Goal: Navigation & Orientation: Find specific page/section

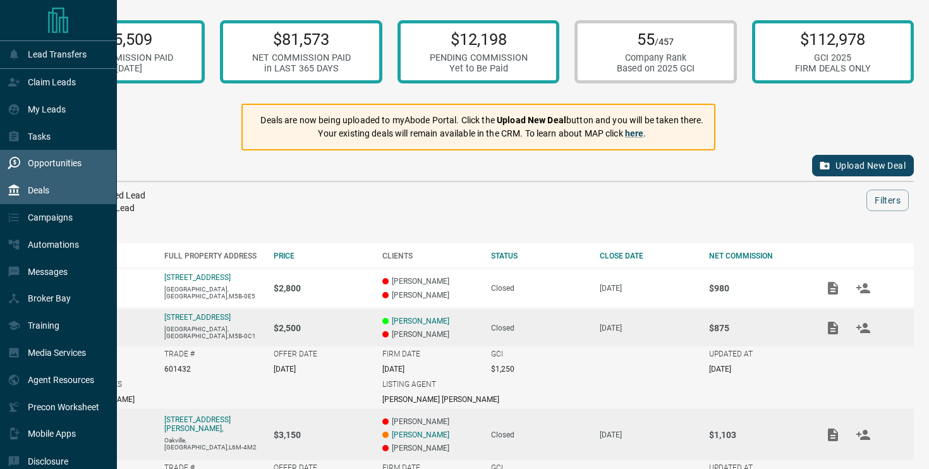
scroll to position [123, 0]
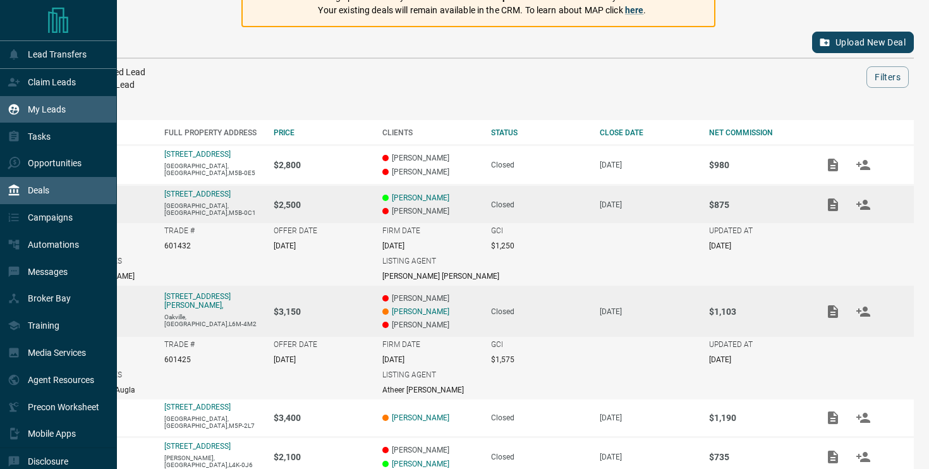
click at [64, 116] on div "My Leads" at bounding box center [37, 109] width 58 height 21
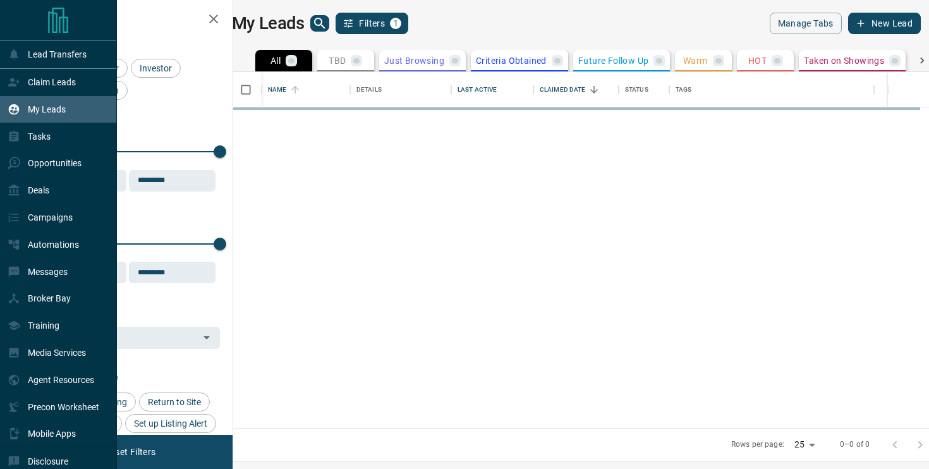
scroll to position [356, 690]
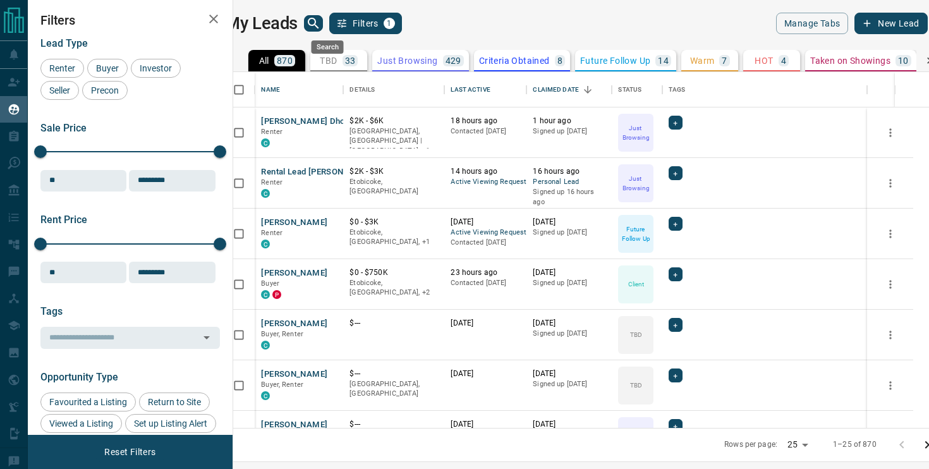
click at [321, 21] on icon "search button" at bounding box center [313, 23] width 15 height 15
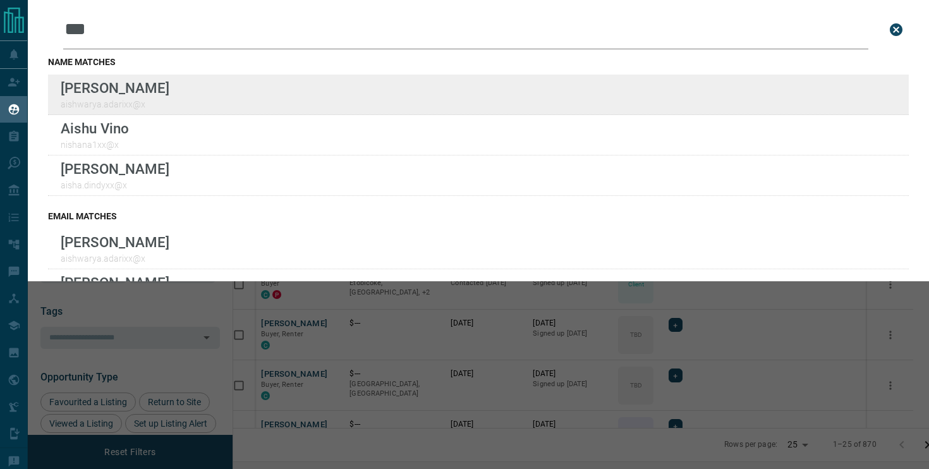
type input "***"
click at [0, 0] on div "Lead Transfers Claim Leads My Leads Tasks Opportunities Deals Campaigns Automat…" at bounding box center [464, 226] width 929 height 453
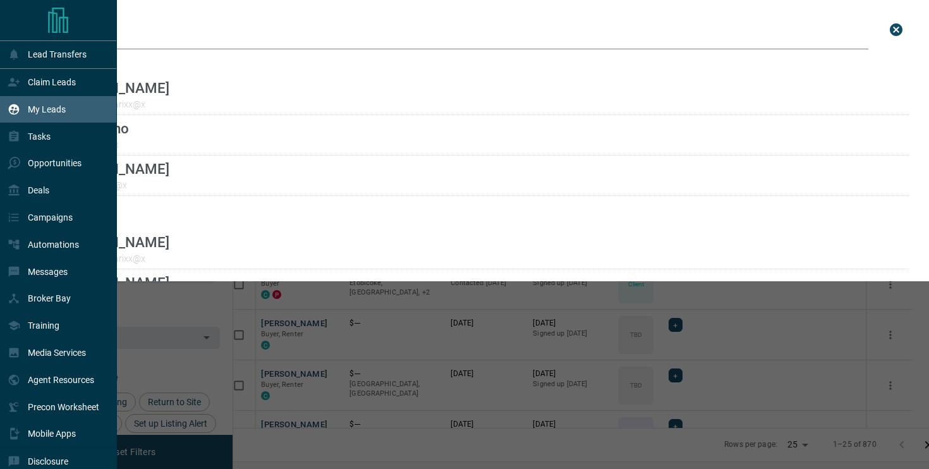
click at [42, 103] on div "My Leads" at bounding box center [37, 109] width 58 height 21
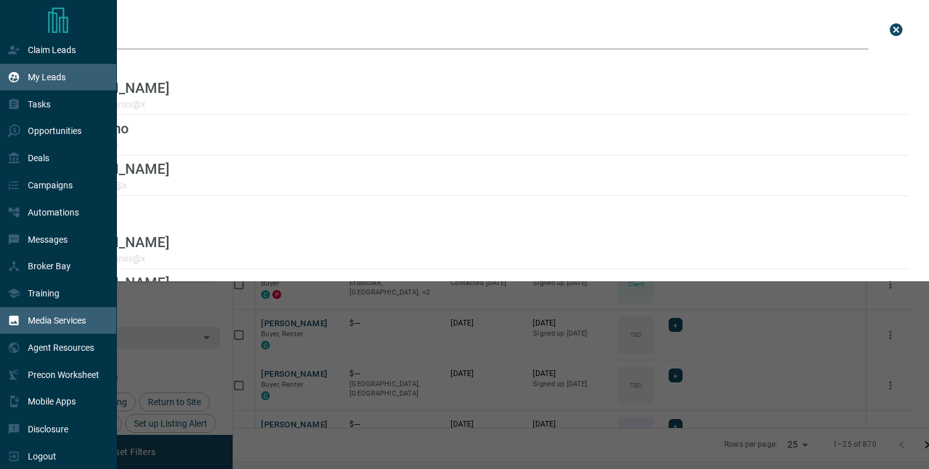
scroll to position [39, 0]
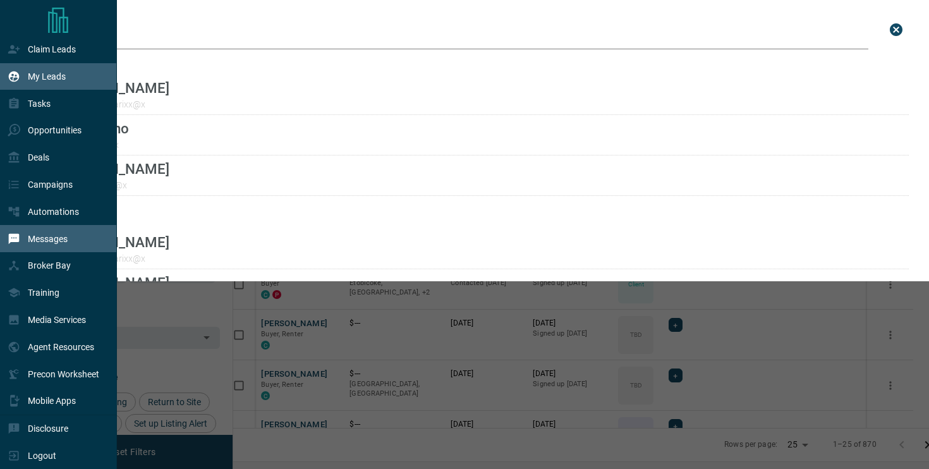
click at [61, 240] on p "Messages" at bounding box center [48, 239] width 40 height 10
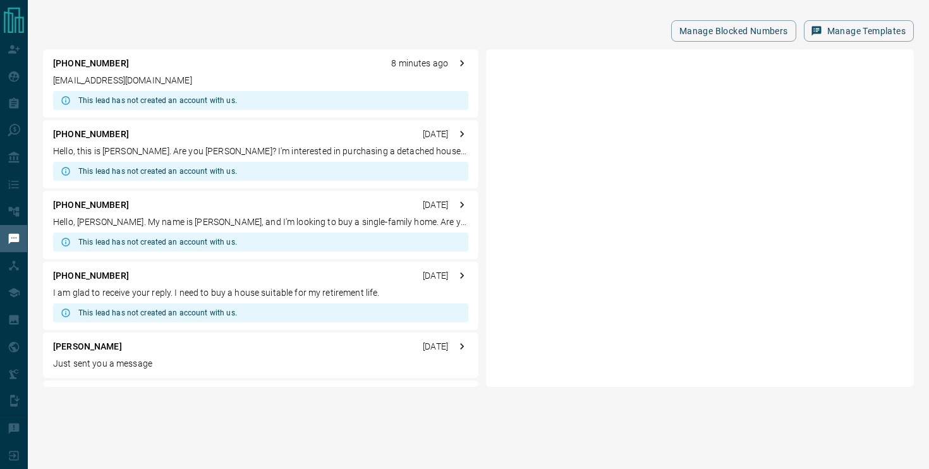
click at [185, 77] on p "[EMAIL_ADDRESS][DOMAIN_NAME]" at bounding box center [260, 80] width 415 height 13
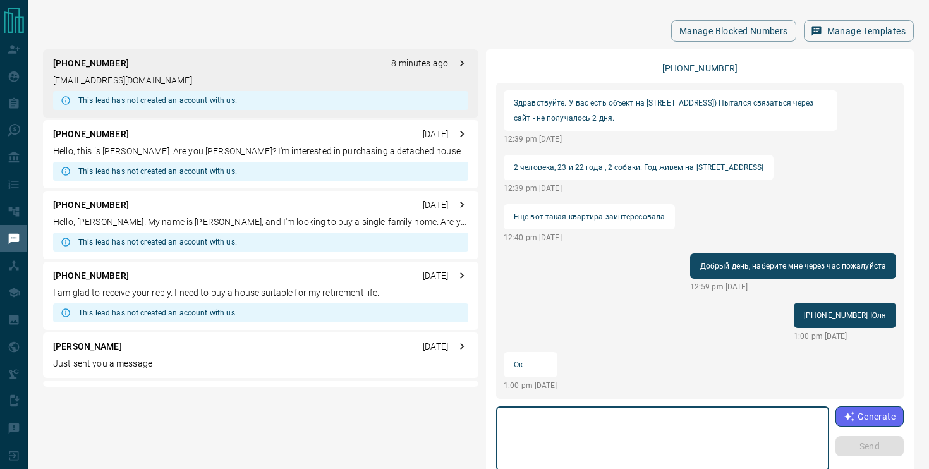
scroll to position [49, 0]
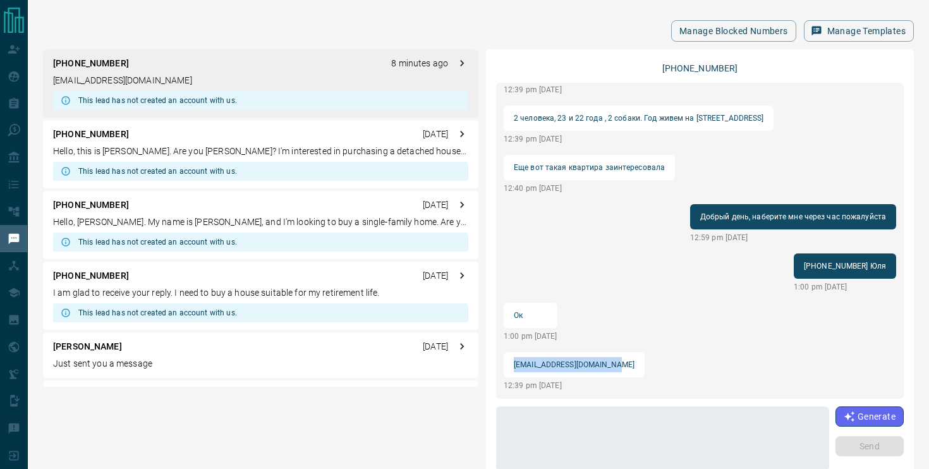
drag, startPoint x: 614, startPoint y: 365, endPoint x: 512, endPoint y: 365, distance: 101.8
click at [512, 365] on div "[EMAIL_ADDRESS][DOMAIN_NAME]" at bounding box center [574, 364] width 141 height 25
copy p "[EMAIL_ADDRESS][DOMAIN_NAME]"
